Goal: Task Accomplishment & Management: Manage account settings

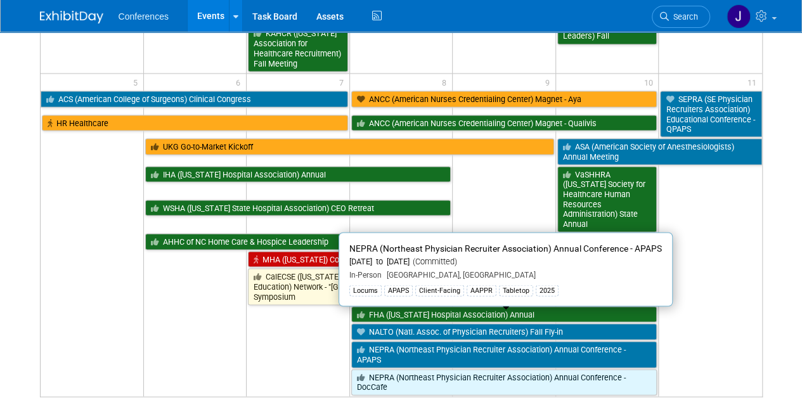
scroll to position [1141, 0]
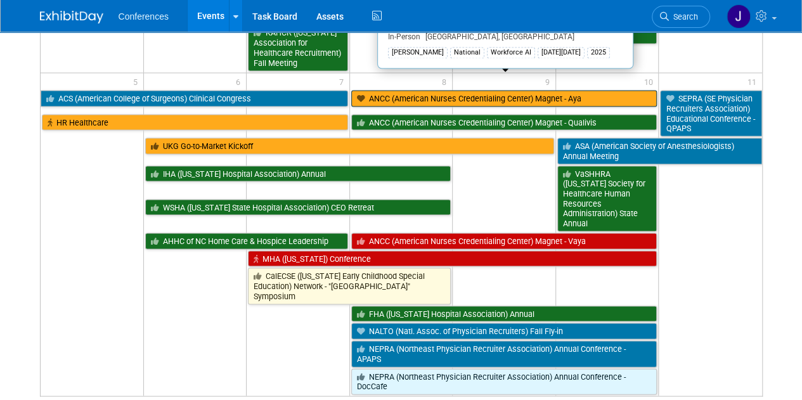
click at [377, 90] on link "ANCC (American Nurses Credentialing Center) Magnet - Aya" at bounding box center [504, 98] width 306 height 16
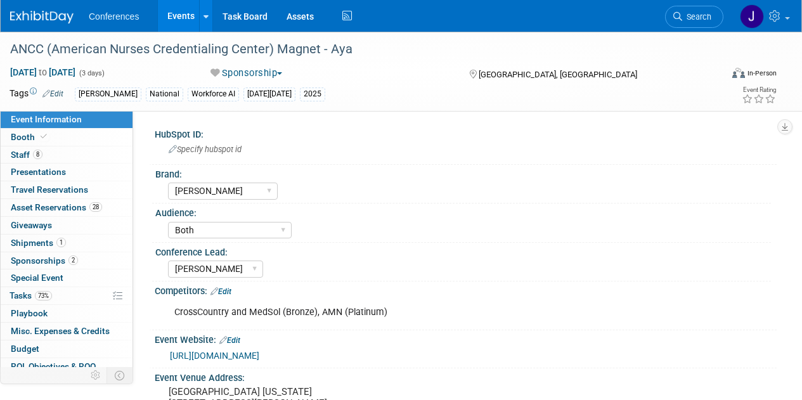
select select "[PERSON_NAME]"
select select "Both"
select select "[PERSON_NAME]"
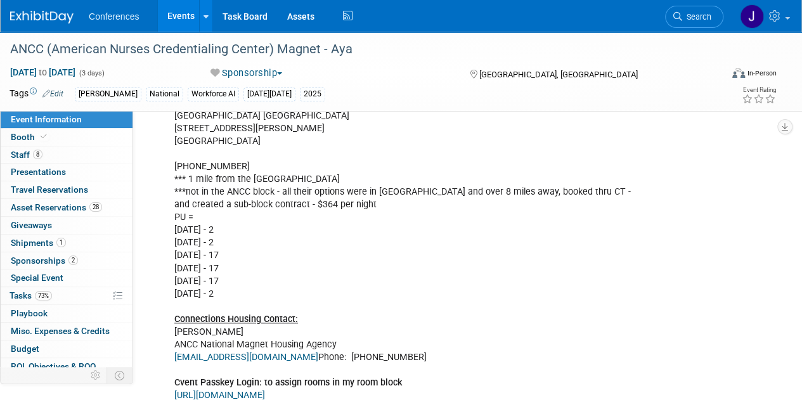
scroll to position [380, 0]
click at [23, 142] on link "Booth" at bounding box center [67, 137] width 132 height 17
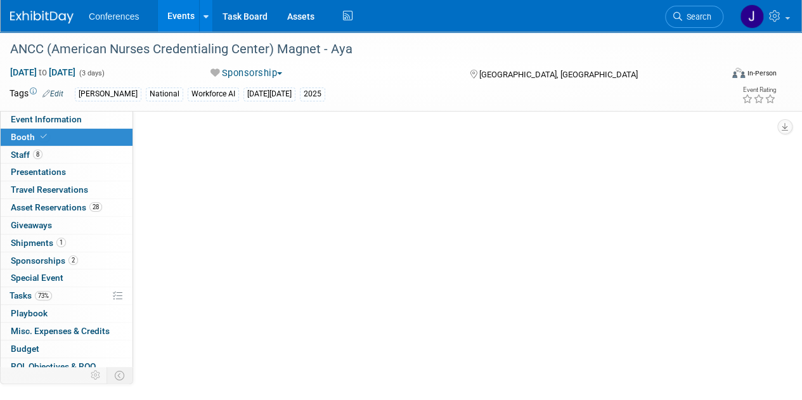
scroll to position [0, 0]
select select "20'x30'"
select select "Yes"
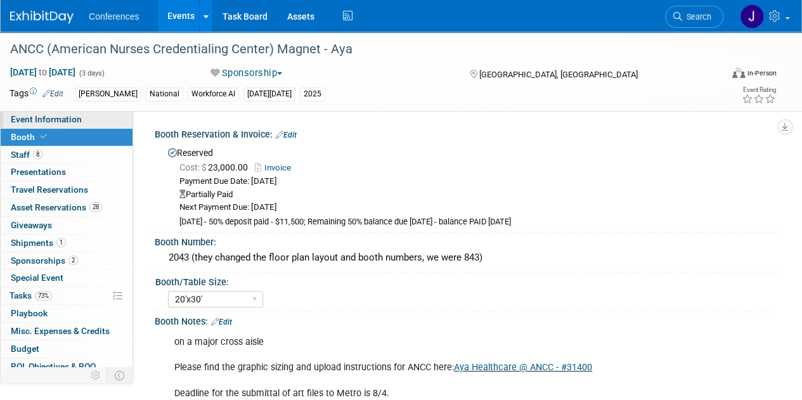
click at [27, 116] on span "Event Information" at bounding box center [46, 119] width 71 height 10
select select "[PERSON_NAME]"
select select "Both"
select select "[PERSON_NAME]"
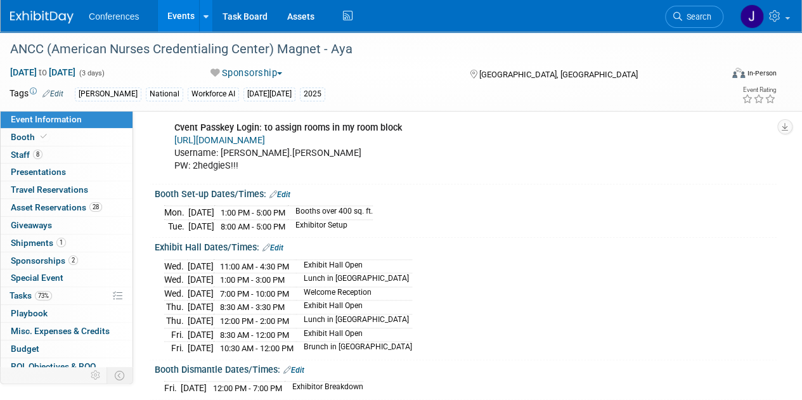
scroll to position [633, 0]
